Goal: Task Accomplishment & Management: Manage account settings

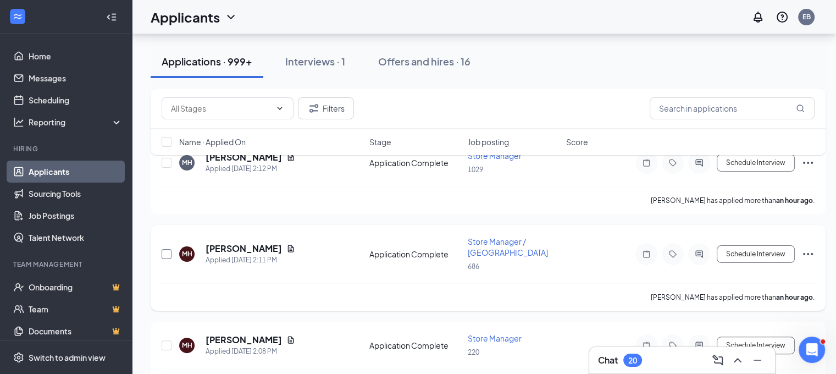
scroll to position [220, 0]
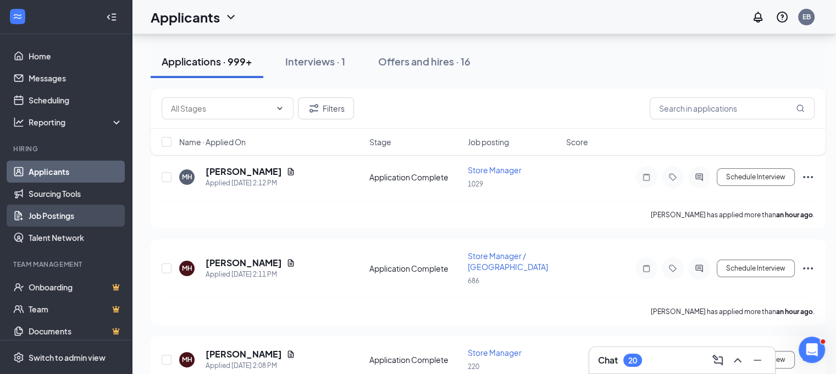
click at [41, 218] on link "Job Postings" at bounding box center [76, 215] width 94 height 22
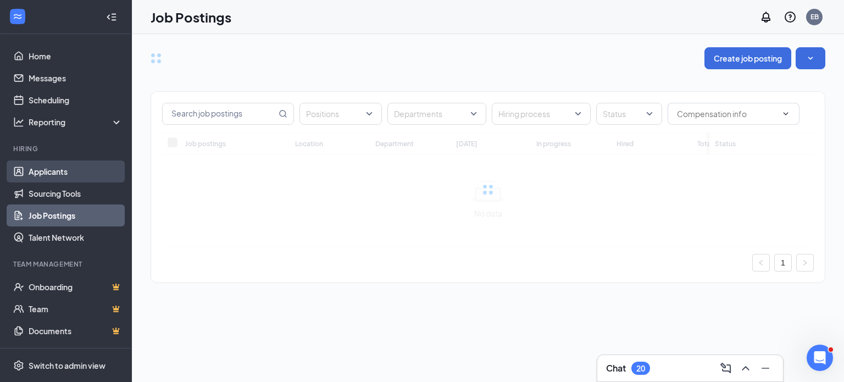
click at [49, 171] on link "Applicants" at bounding box center [76, 171] width 94 height 22
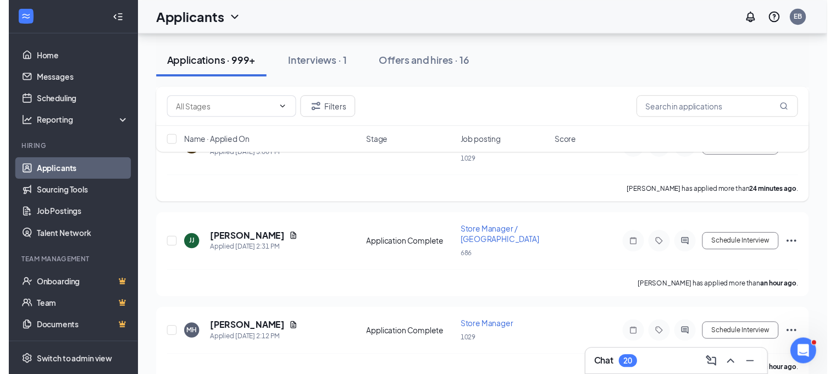
scroll to position [604, 0]
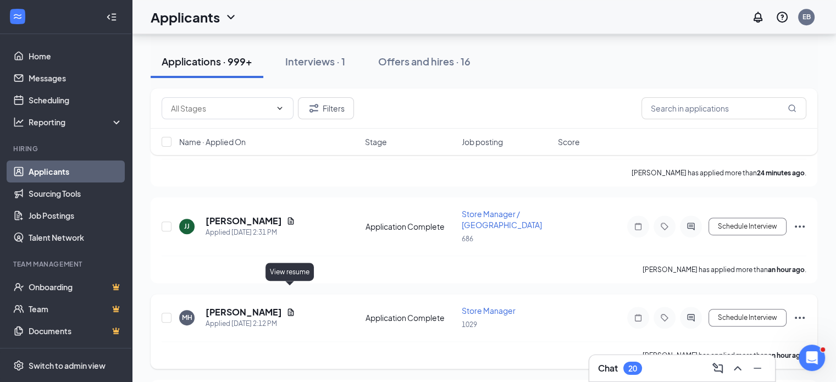
click at [291, 308] on icon "Document" at bounding box center [290, 312] width 9 height 9
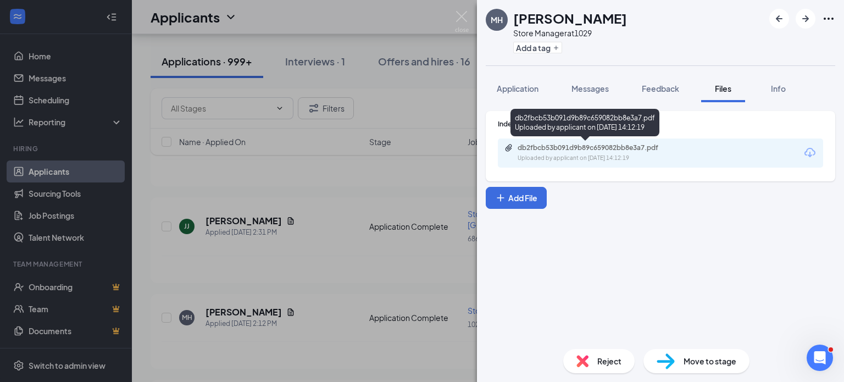
click at [579, 151] on div "db2fbcb53b091d9b89c659082bb8e3a7.pdf" at bounding box center [595, 147] width 154 height 9
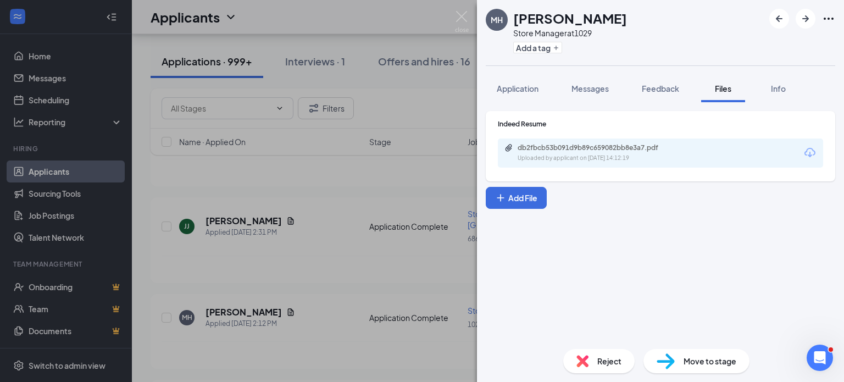
click at [397, 234] on div "MH [PERSON_NAME] Store Manager at 1029 Add a tag Application Messages Feedback …" at bounding box center [422, 191] width 844 height 382
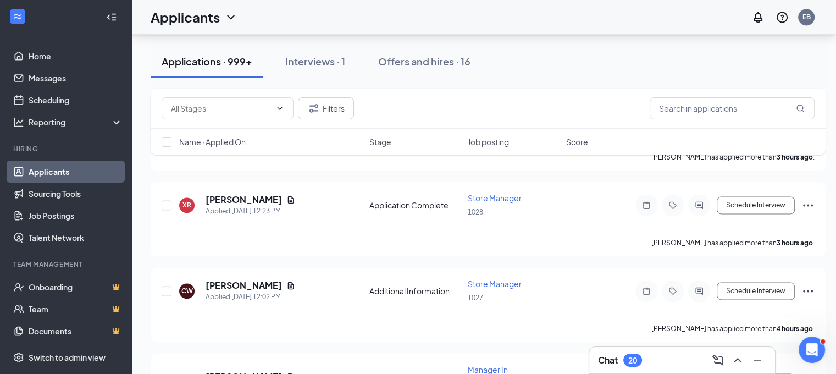
scroll to position [1648, 0]
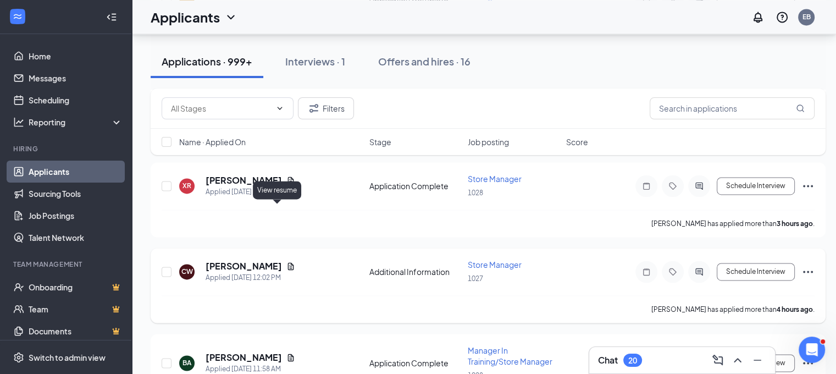
click at [286, 262] on icon "Document" at bounding box center [290, 266] width 9 height 9
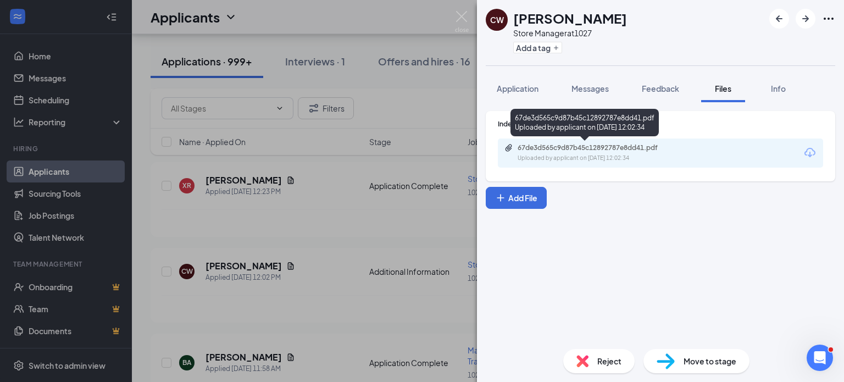
click at [564, 149] on div "67de3d565c9d87b45c12892787e8dd41.pdf" at bounding box center [595, 147] width 154 height 9
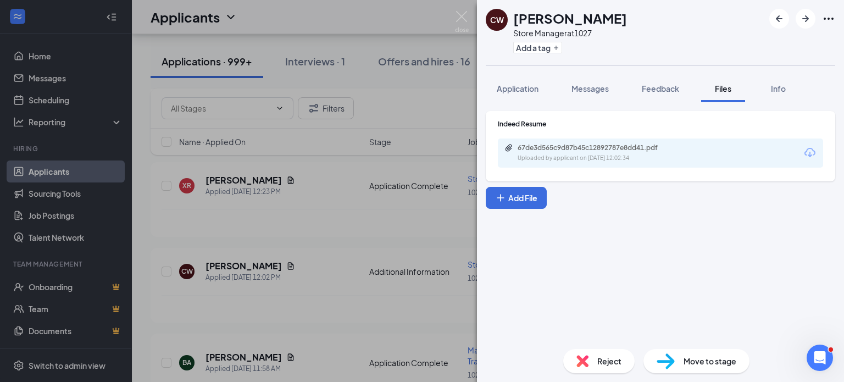
click at [409, 279] on div "[PERSON_NAME] Store Manager at 1027 Add a tag Application Messages Feedback Fil…" at bounding box center [422, 191] width 844 height 382
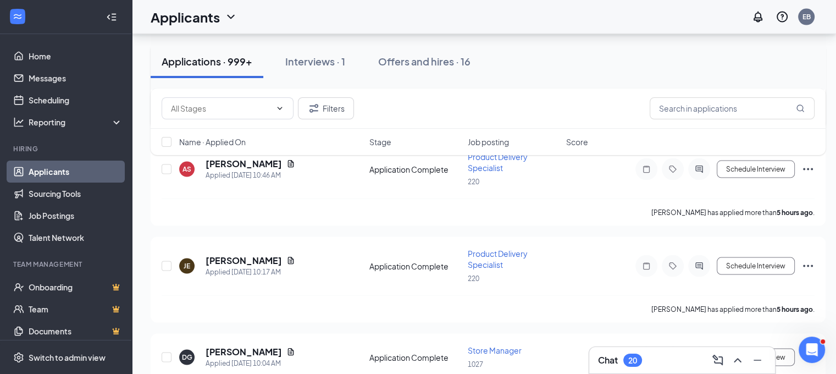
scroll to position [2308, 0]
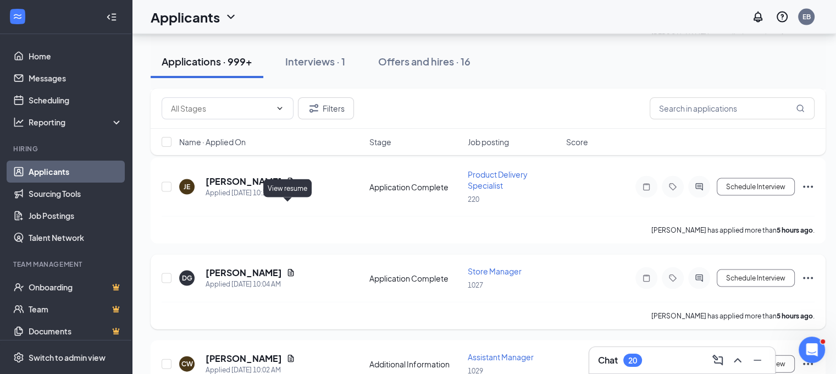
click at [287, 268] on icon "Document" at bounding box center [290, 272] width 9 height 9
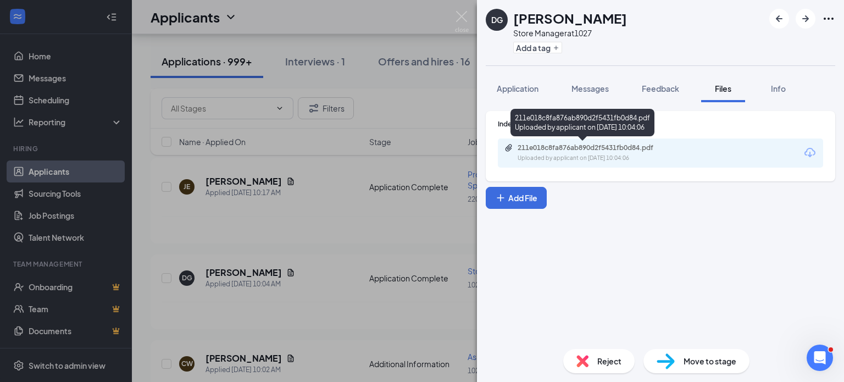
click at [580, 152] on div "211e018c8fa876ab890d2f5431fb0d84.pdf Uploaded by applicant on [DATE] 10:04:06" at bounding box center [593, 152] width 178 height 19
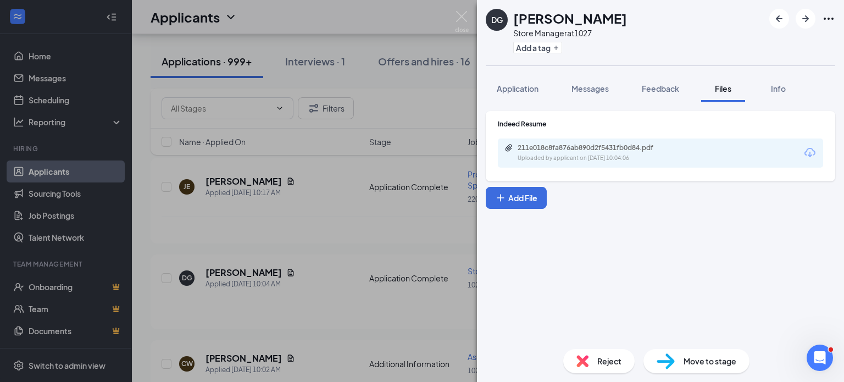
click at [350, 184] on div "DG [PERSON_NAME] Store Manager at 1027 Add a tag Application Messages Feedback …" at bounding box center [422, 191] width 844 height 382
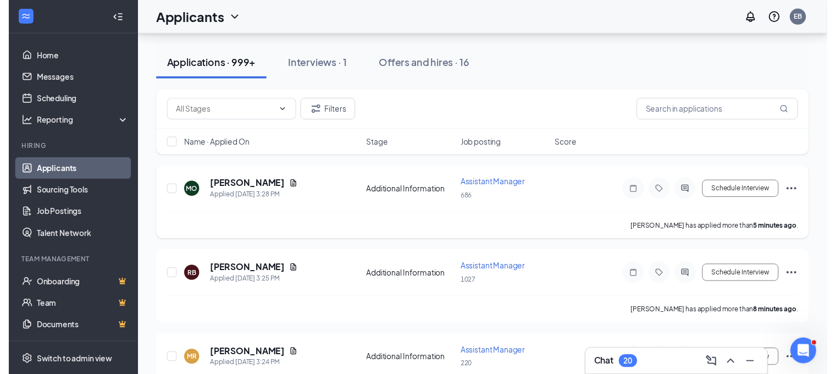
scroll to position [110, 0]
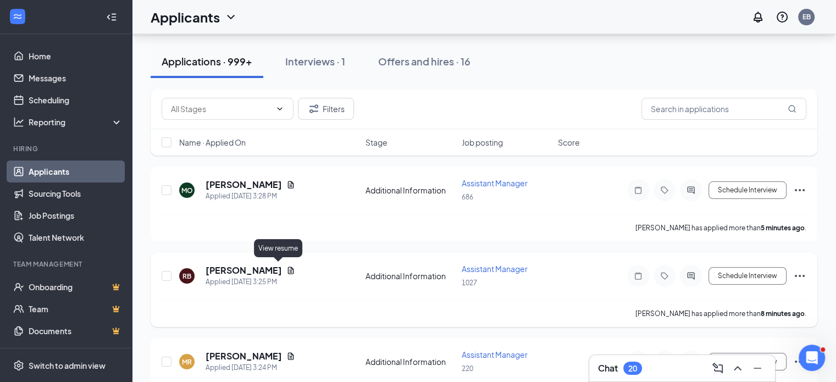
click at [286, 266] on icon "Document" at bounding box center [290, 270] width 9 height 9
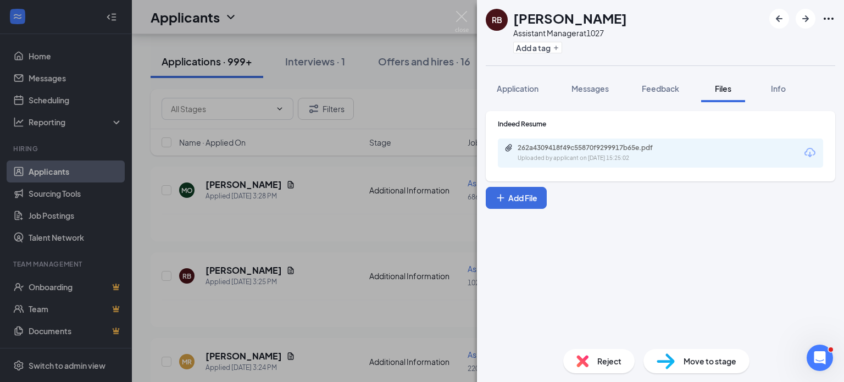
click at [586, 155] on div "Uploaded by applicant on [DATE] 15:25:02" at bounding box center [600, 158] width 165 height 9
click at [387, 235] on div "RB [PERSON_NAME] Assistant Manager at 1027 Add a tag Application Messages Feedb…" at bounding box center [422, 191] width 844 height 382
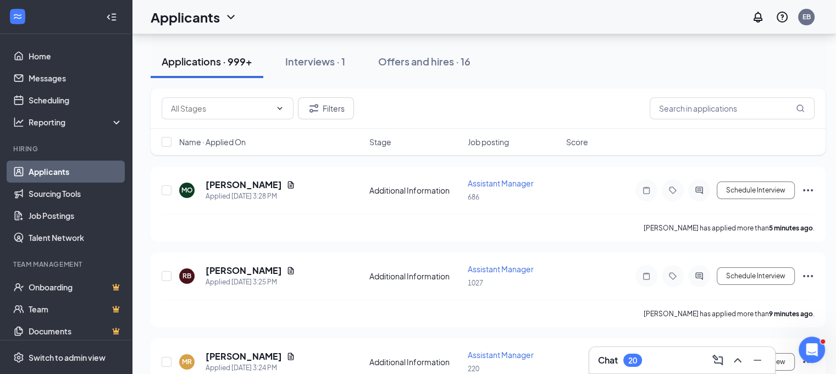
scroll to position [220, 0]
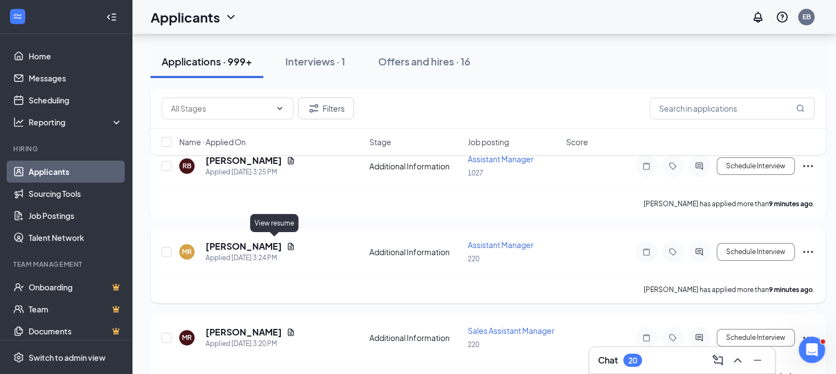
click at [286, 243] on icon "Document" at bounding box center [290, 246] width 9 height 9
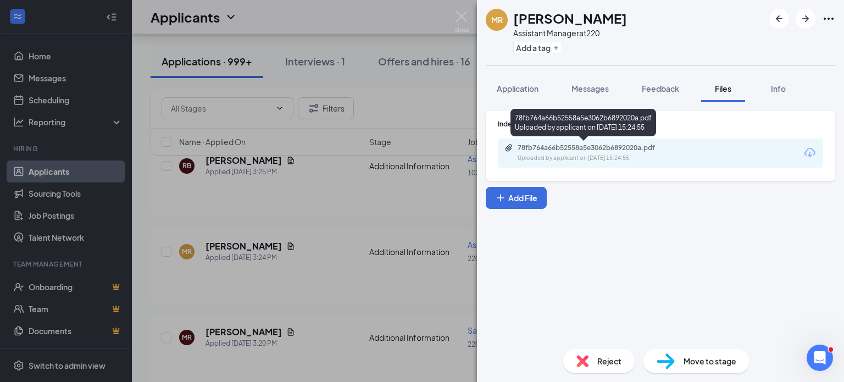
click at [553, 150] on div "78fb764a66b52558a5e3062b6892020a.pdf" at bounding box center [595, 147] width 154 height 9
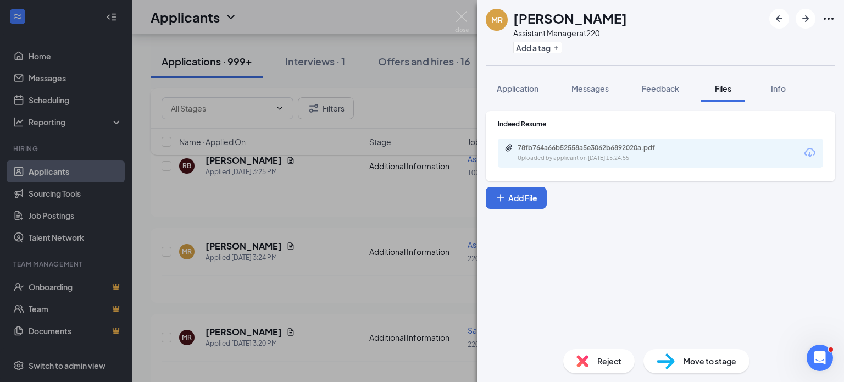
click at [387, 191] on div "[PERSON_NAME] Assistant Manager at 220 Add a tag Application Messages Feedback …" at bounding box center [422, 191] width 844 height 382
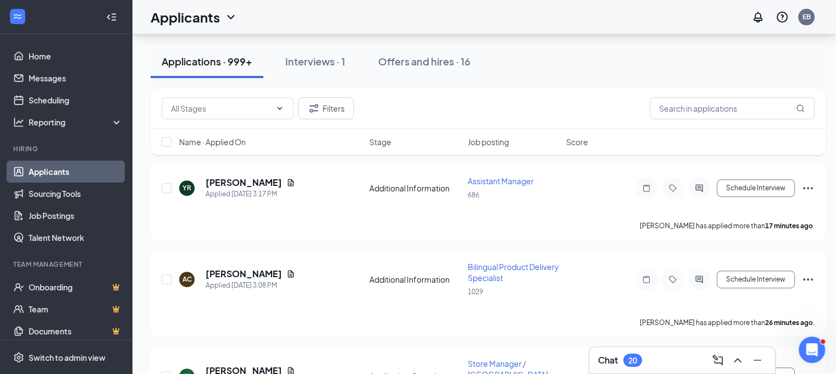
scroll to position [440, 0]
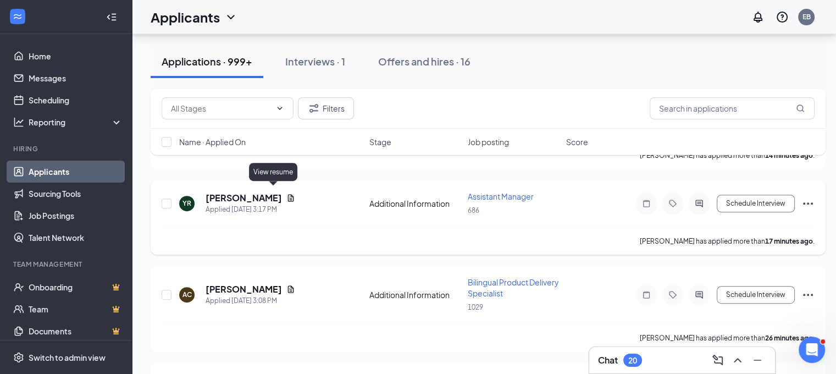
click at [286, 193] on icon "Document" at bounding box center [290, 197] width 9 height 9
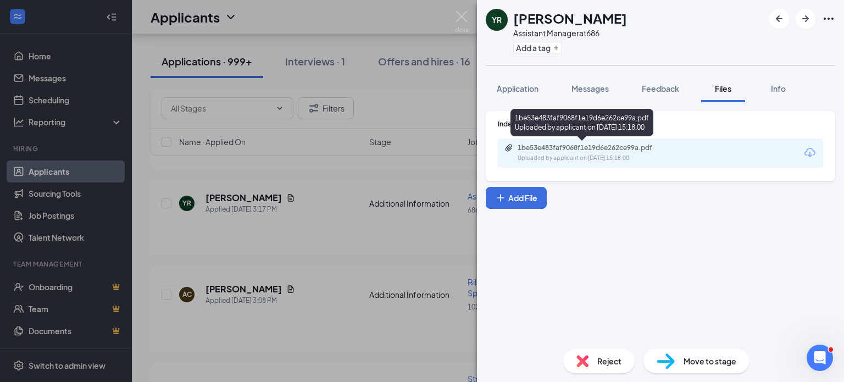
click at [563, 149] on div "1be53e483faf9068f1e19d6e262ce99a.pdf" at bounding box center [595, 147] width 154 height 9
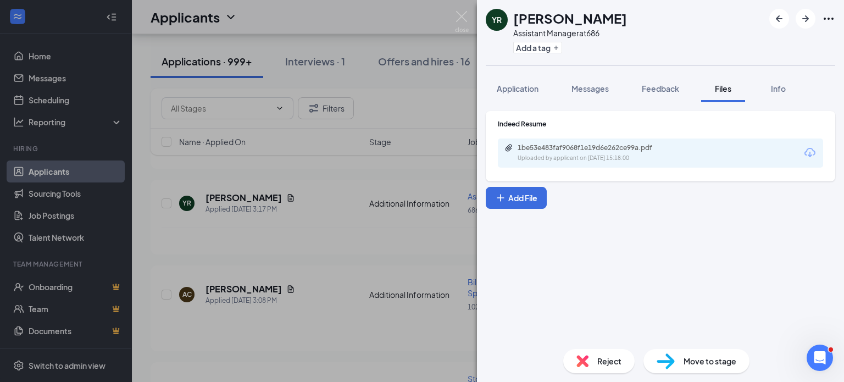
click at [333, 229] on div "YR [PERSON_NAME] Assistant Manager at 686 Add a tag Application Messages Feedba…" at bounding box center [422, 191] width 844 height 382
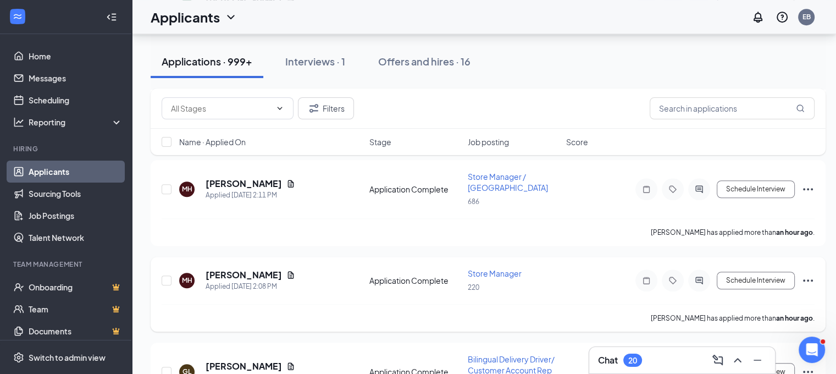
scroll to position [440, 0]
